Goal: Task Accomplishment & Management: Complete application form

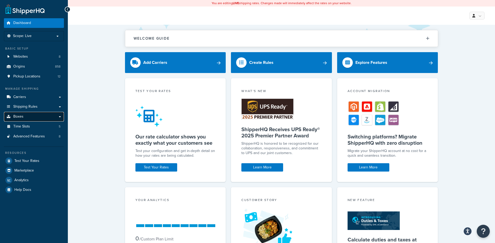
click at [23, 116] on link "Boxes" at bounding box center [34, 117] width 60 height 10
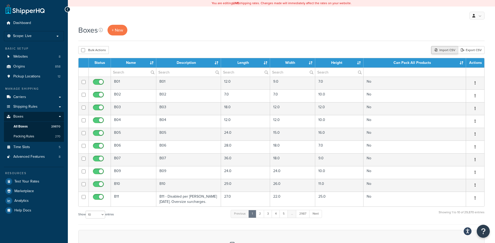
click at [434, 49] on div "Import CSV" at bounding box center [445, 50] width 27 height 8
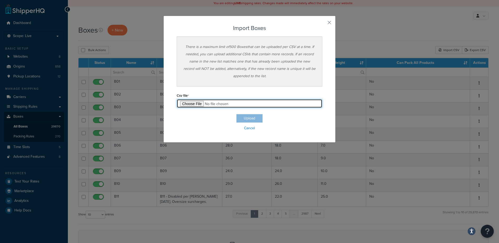
click at [194, 104] on input "file" at bounding box center [250, 103] width 146 height 9
type input "C:\fakepath\08_18_2025_box_dims.csv"
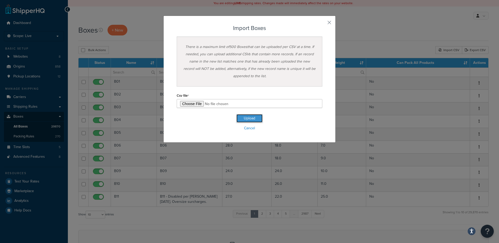
click at [243, 118] on button "Upload" at bounding box center [250, 118] width 26 height 8
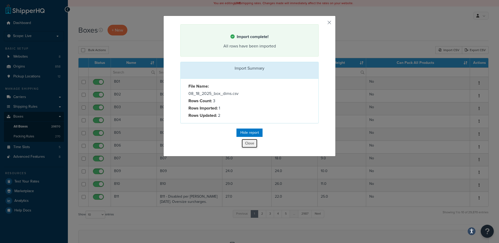
click at [247, 141] on button "Close" at bounding box center [250, 143] width 16 height 9
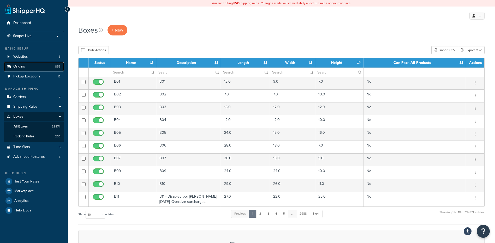
click at [20, 67] on span "Origins" at bounding box center [19, 66] width 12 height 4
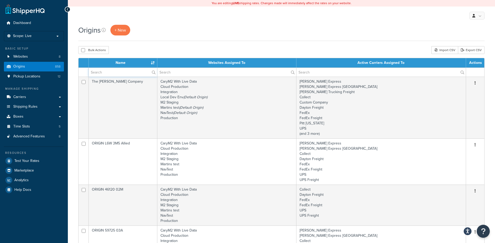
click at [110, 73] on input "text" at bounding box center [123, 72] width 68 height 9
click at [111, 75] on input "text" at bounding box center [123, 72] width 68 height 9
click at [105, 69] on input "text" at bounding box center [123, 72] width 68 height 9
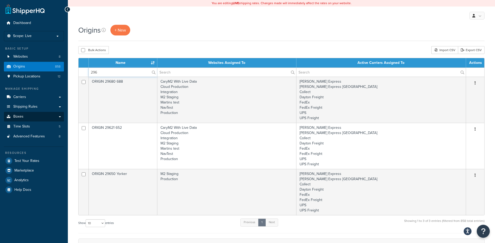
type input "296"
click at [120, 33] on span "+ New" at bounding box center [120, 30] width 11 height 6
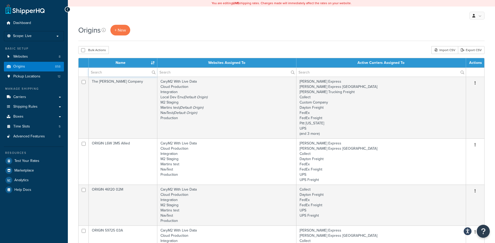
click at [135, 71] on input "text" at bounding box center [123, 72] width 68 height 9
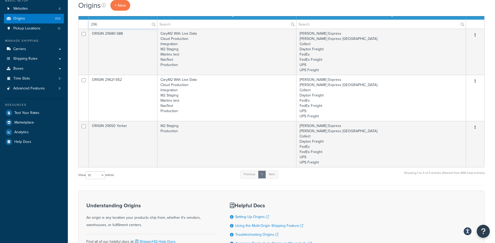
scroll to position [52, 0]
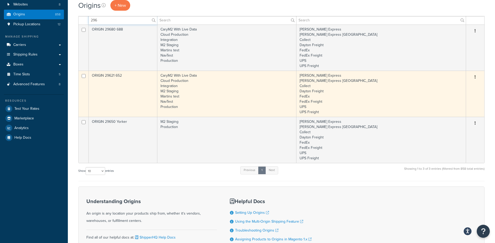
type input "296"
click at [116, 95] on td "ORIGIN 29621 652" at bounding box center [123, 94] width 69 height 46
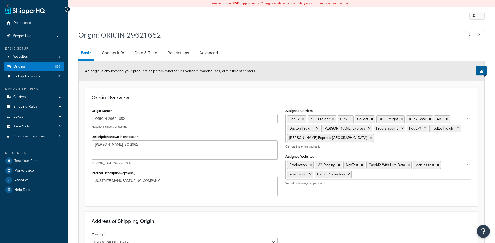
select select "40"
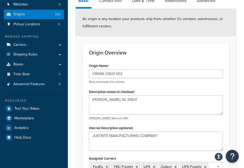
click at [204, 59] on div "Origin Overview Origin Name ORIGIN 29621 652 Must not include # or comma Descri…" at bounding box center [155, 157] width 147 height 228
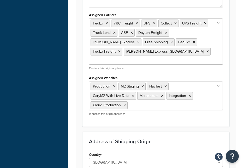
scroll to position [209, 0]
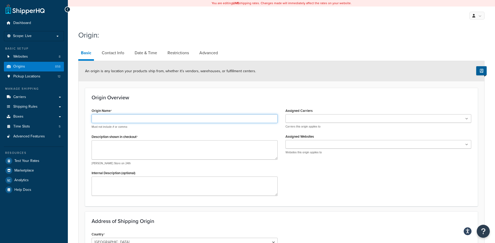
click at [141, 121] on input "Origin Name" at bounding box center [185, 118] width 186 height 9
type input "ORIGIN 29693"
click at [113, 145] on textarea "Description shown in checkout" at bounding box center [185, 149] width 186 height 19
type textarea "w"
type textarea "Westminter, SC 29693"
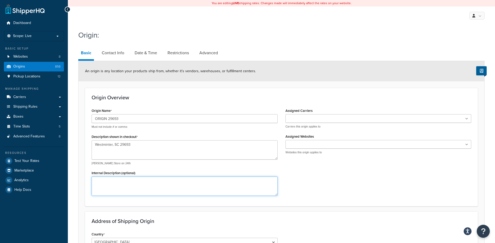
click at [114, 187] on textarea "Internal Description (optional)" at bounding box center [185, 186] width 186 height 19
type textarea "CurTec"
click at [138, 211] on form "An origin is any location your products ship from, whether it’s vendors, wareho…" at bounding box center [282, 226] width 406 height 330
click at [308, 119] on input "Assigned Carriers" at bounding box center [310, 119] width 46 height 6
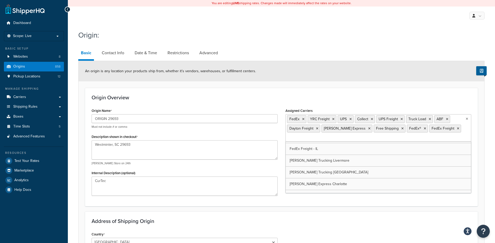
scroll to position [209, 0]
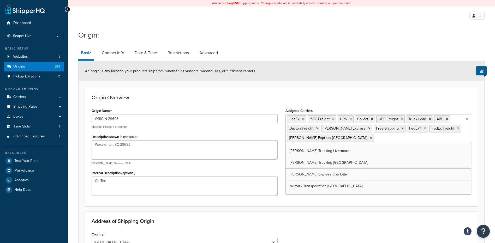
click at [284, 211] on form "An origin is any location your products ship from, whether it’s vendors, wareho…" at bounding box center [282, 226] width 406 height 330
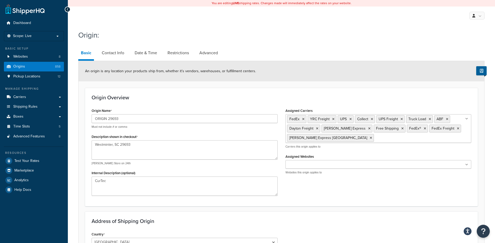
click at [298, 166] on input "Assigned Websites" at bounding box center [310, 165] width 46 height 6
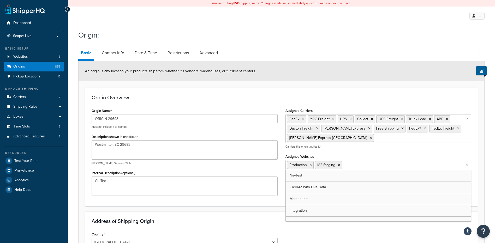
click at [256, 202] on div "Origin Overview Origin Name ORIGIN 29693 Must not include # or comma Descriptio…" at bounding box center [281, 147] width 393 height 119
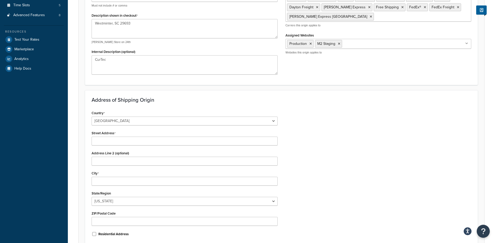
scroll to position [131, 0]
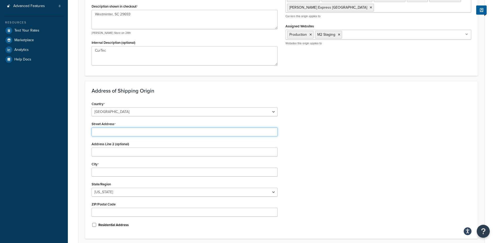
click at [103, 132] on input "Street Address" at bounding box center [185, 132] width 186 height 9
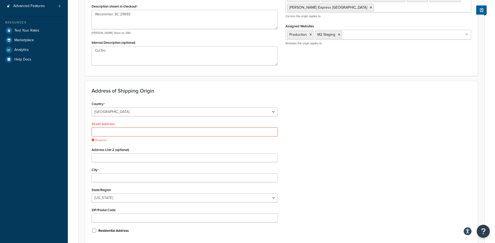
click at [111, 131] on input "Street Address" at bounding box center [185, 132] width 186 height 9
click at [116, 135] on input "Street Address" at bounding box center [185, 132] width 186 height 9
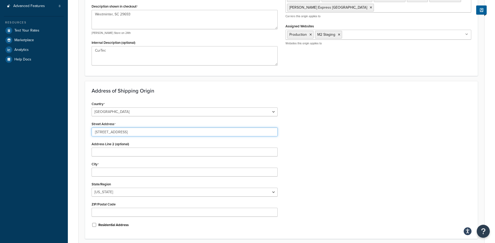
type input "365 Oconee Business Parkway"
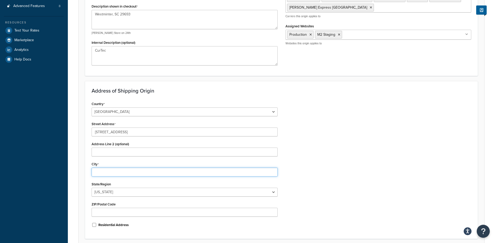
click at [104, 173] on input "City" at bounding box center [185, 172] width 186 height 9
type input "Westminster"
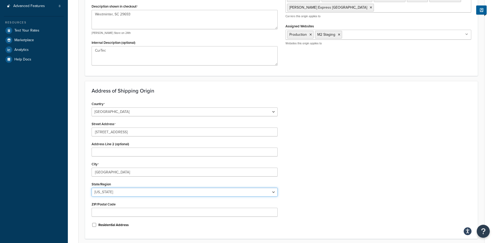
click at [110, 194] on select "Alabama Alaska American Samoa Arizona Arkansas Armed Forces Americas Armed Forc…" at bounding box center [185, 192] width 186 height 9
select select "40"
click at [92, 188] on select "Alabama Alaska American Samoa Arizona Arkansas Armed Forces Americas Armed Forc…" at bounding box center [185, 192] width 186 height 9
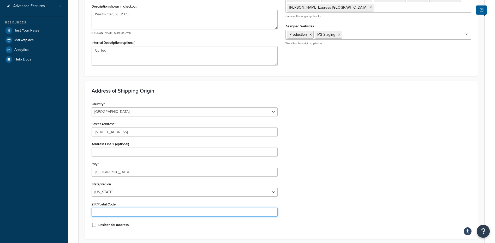
click at [106, 213] on input "ZIP/Postal Code" at bounding box center [185, 212] width 186 height 9
click at [272, 211] on input "29693" at bounding box center [185, 212] width 186 height 9
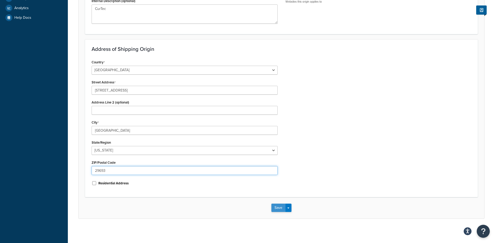
scroll to position [174, 0]
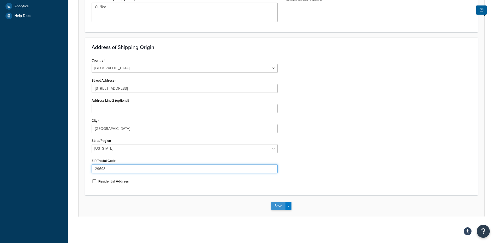
type input "29693"
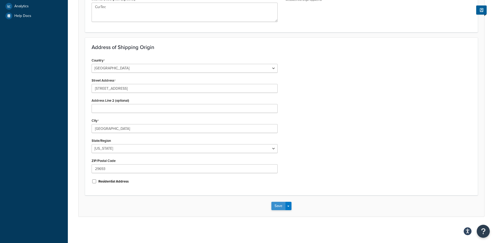
click at [276, 209] on button "Save" at bounding box center [279, 206] width 14 height 8
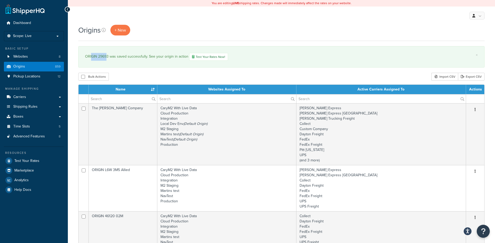
drag, startPoint x: 108, startPoint y: 56, endPoint x: 91, endPoint y: 56, distance: 16.4
click at [91, 56] on div "ORIGIN 29693 was saved successfully. See your origin in action Test Your Rates …" at bounding box center [281, 57] width 393 height 8
drag, startPoint x: 91, startPoint y: 56, endPoint x: 108, endPoint y: 57, distance: 16.7
click at [108, 57] on div "ORIGIN 29693 was saved successfully. See your origin in action Test Your Rates …" at bounding box center [281, 57] width 393 height 8
drag, startPoint x: 108, startPoint y: 57, endPoint x: 84, endPoint y: 57, distance: 24.3
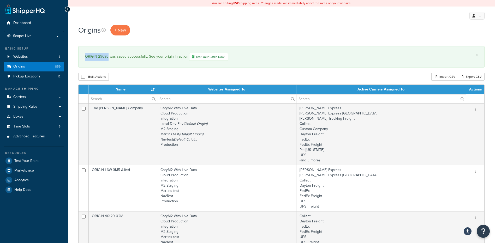
click at [84, 57] on div "× ORIGIN 29693 was saved successfully. See your origin in action Test Your Rate…" at bounding box center [281, 56] width 406 height 21
copy div "ORIGIN 29693"
